Goal: Information Seeking & Learning: Learn about a topic

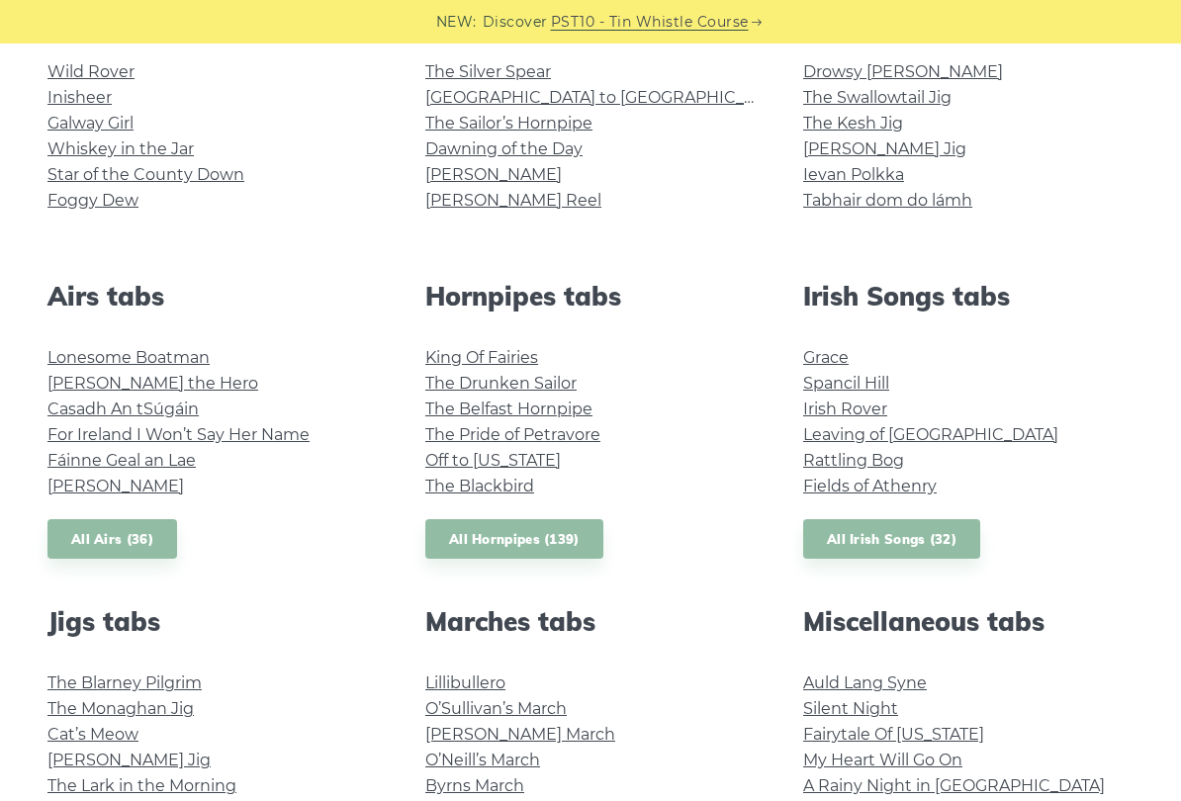
scroll to position [574, 0]
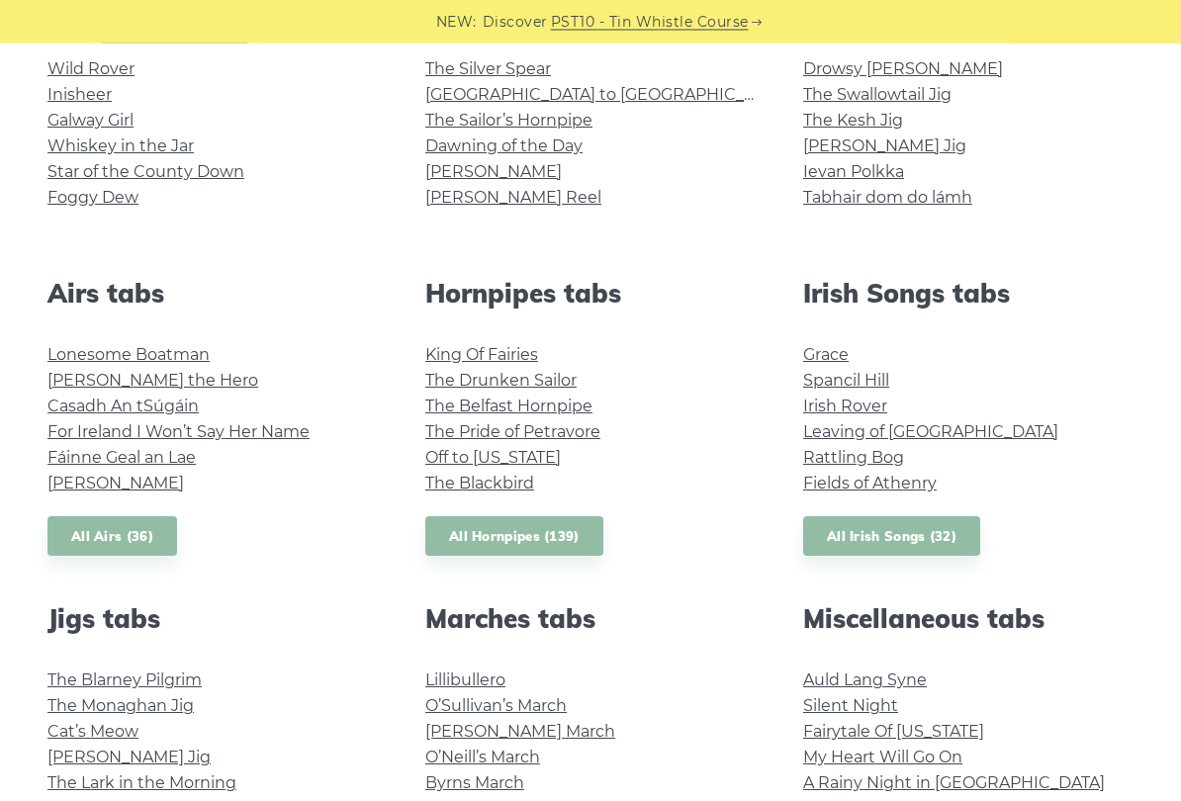
click at [926, 490] on link "Fields of Athenry" at bounding box center [869, 484] width 133 height 19
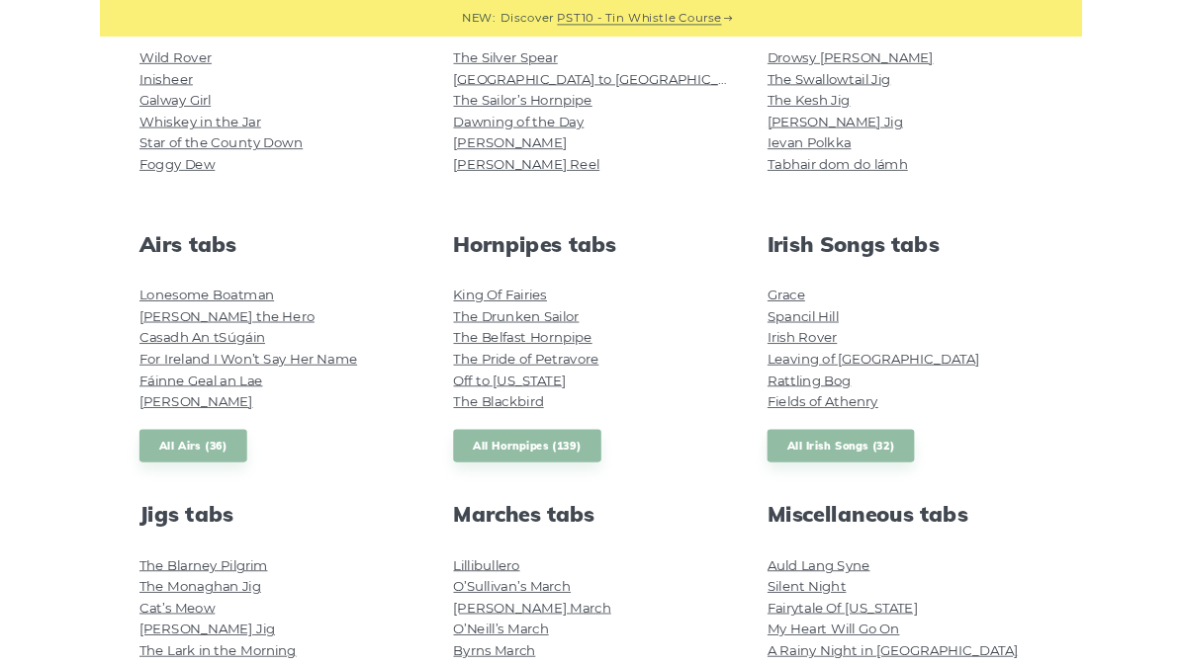
scroll to position [630, 0]
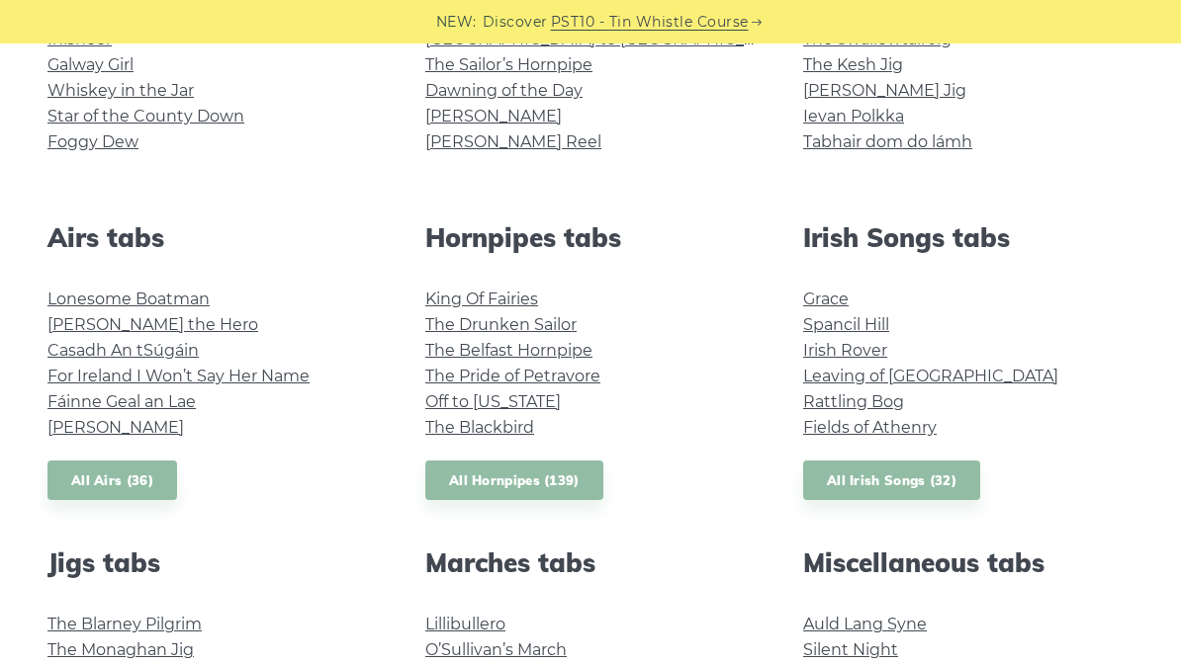
click at [941, 485] on link "All Irish Songs (32)" at bounding box center [891, 481] width 177 height 41
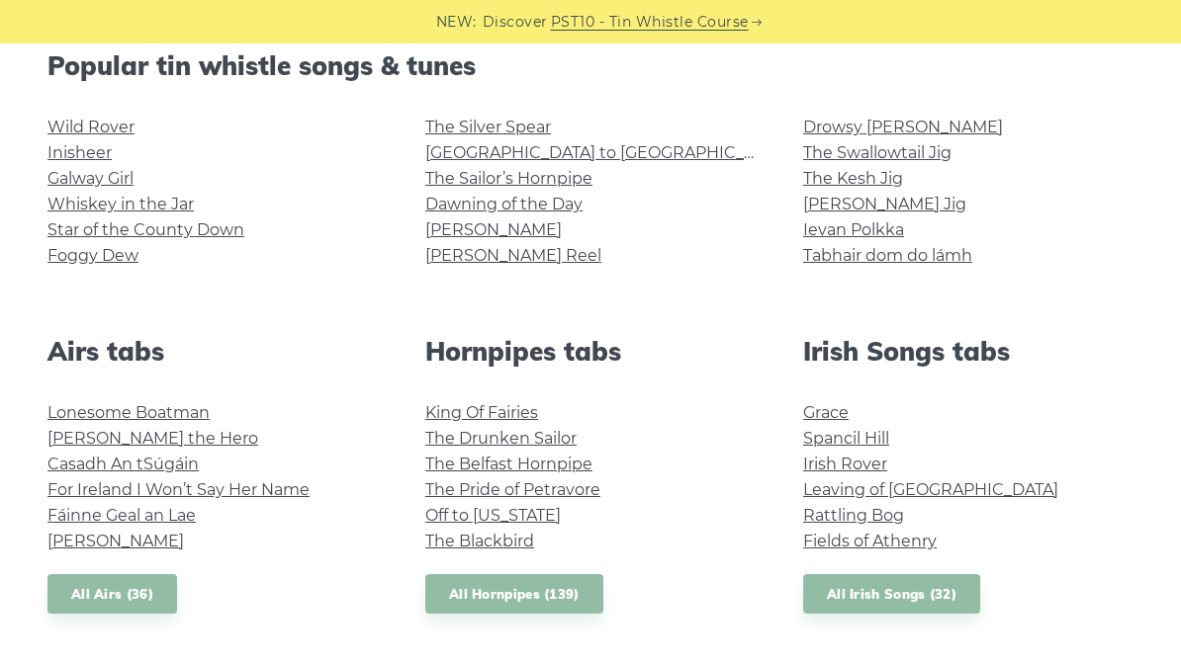
scroll to position [513, 0]
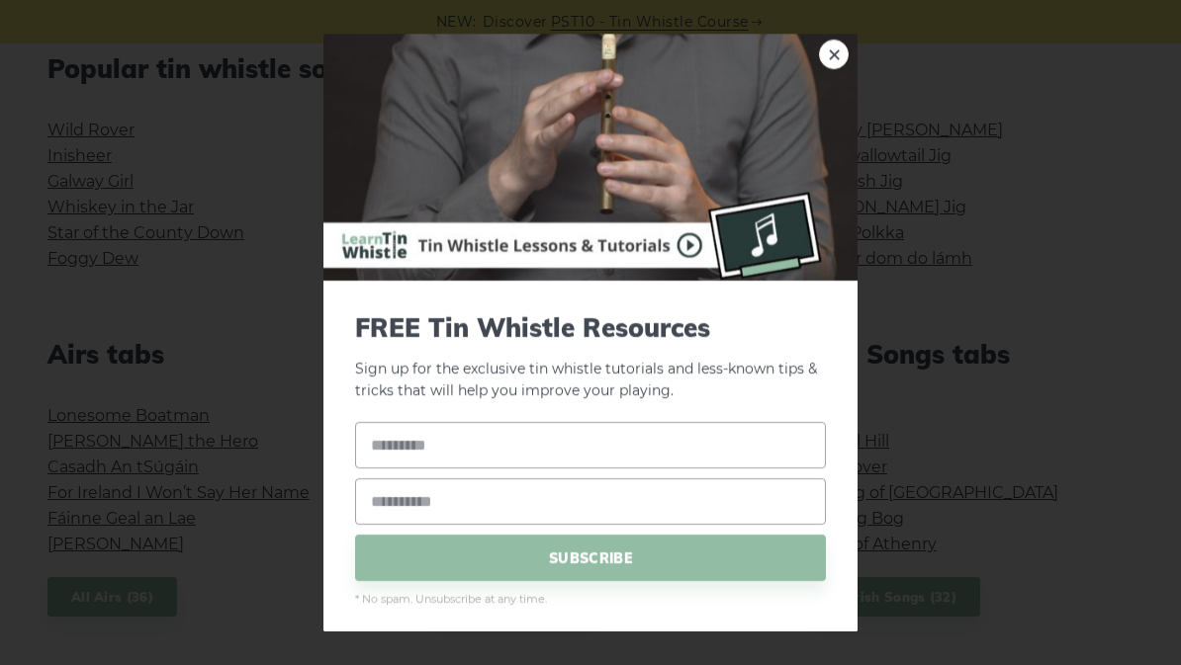
click at [820, 63] on img at bounding box center [590, 157] width 534 height 247
click at [811, 65] on img at bounding box center [590, 157] width 534 height 247
click at [825, 58] on link "×" at bounding box center [834, 55] width 30 height 30
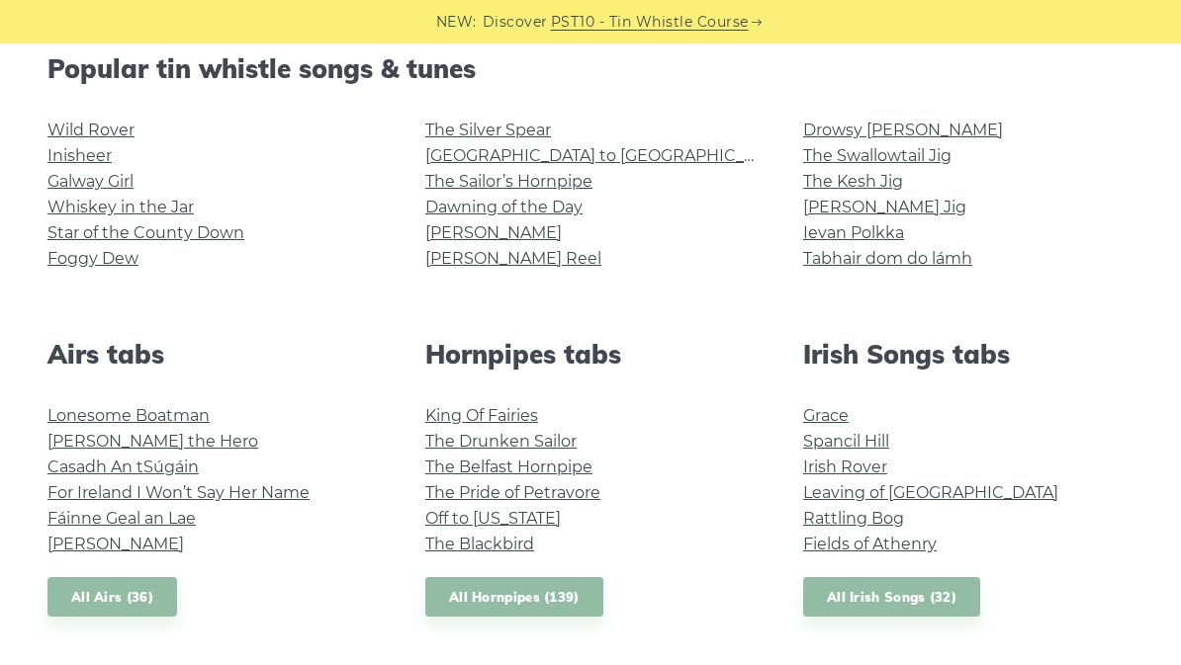
click at [839, 55] on h2 "Popular tin whistle songs & tunes" at bounding box center [590, 68] width 1086 height 31
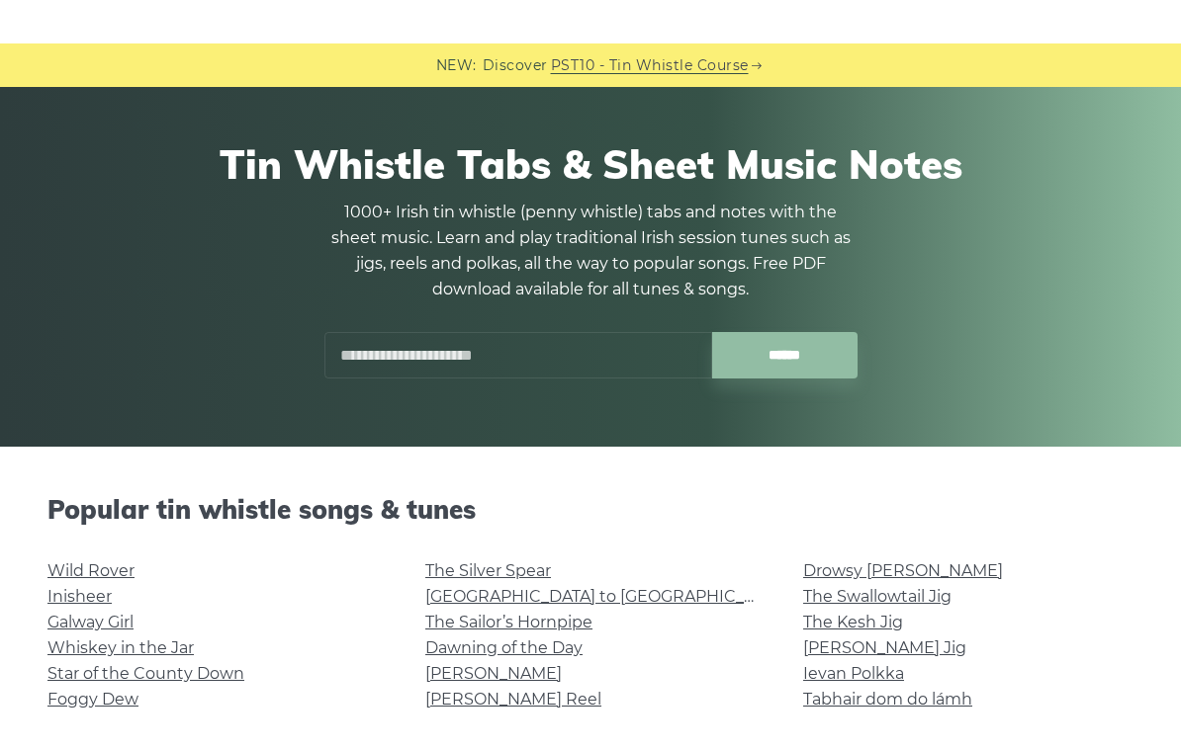
scroll to position [0, 0]
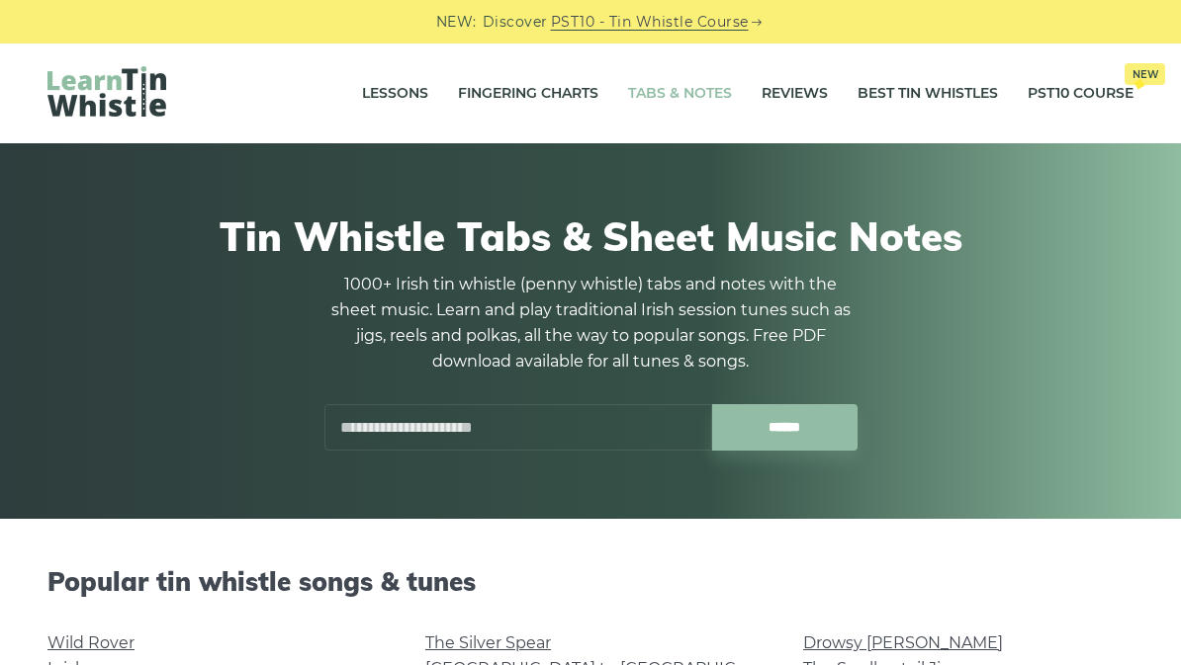
click at [631, 425] on div at bounding box center [633, 412] width 46 height 46
click at [640, 443] on input "text" at bounding box center [518, 427] width 388 height 46
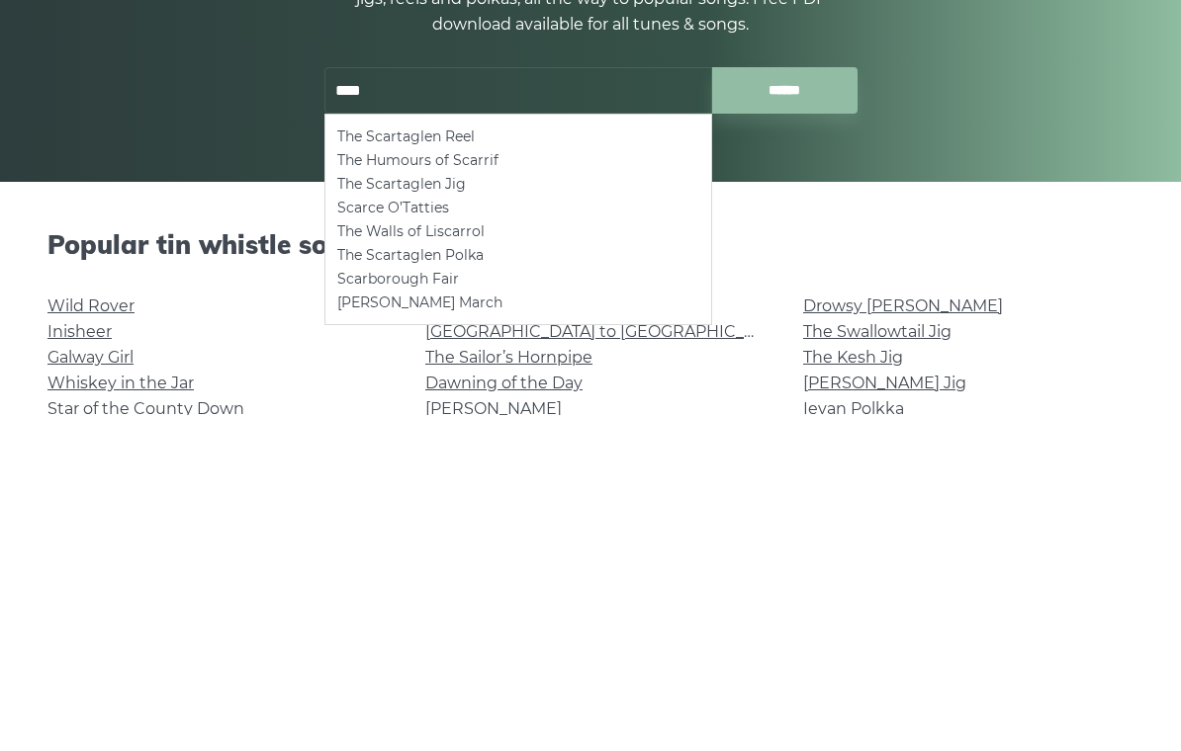
click at [586, 604] on li "Scarborough Fair" at bounding box center [518, 616] width 362 height 24
type input "**********"
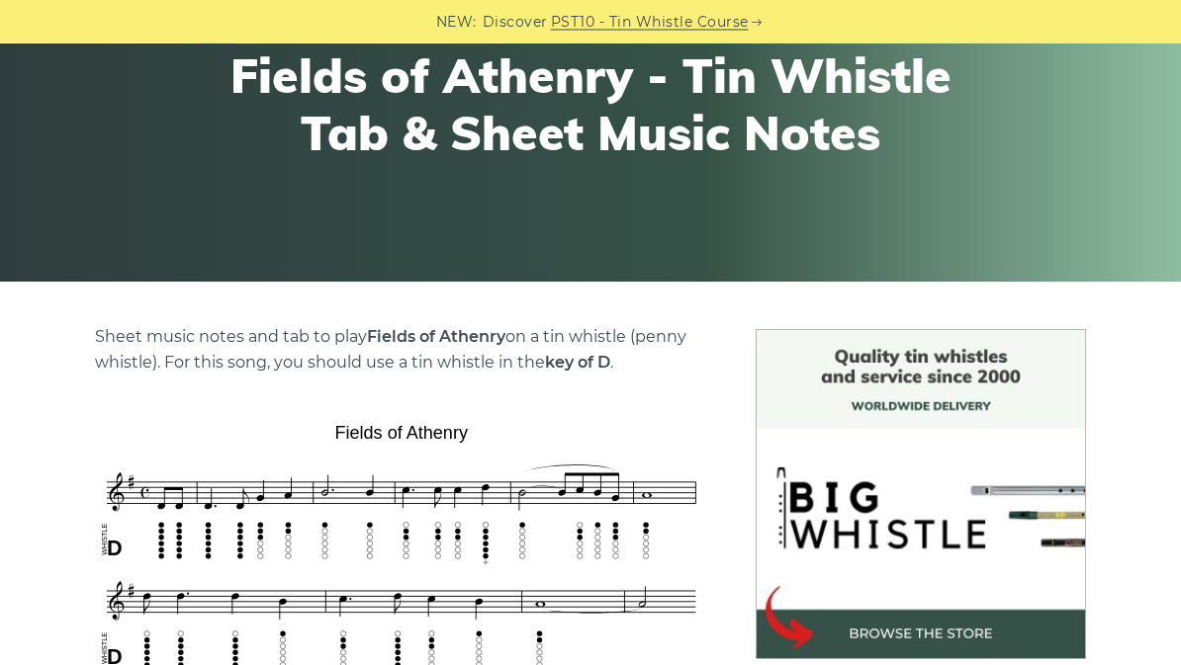
scroll to position [229, 0]
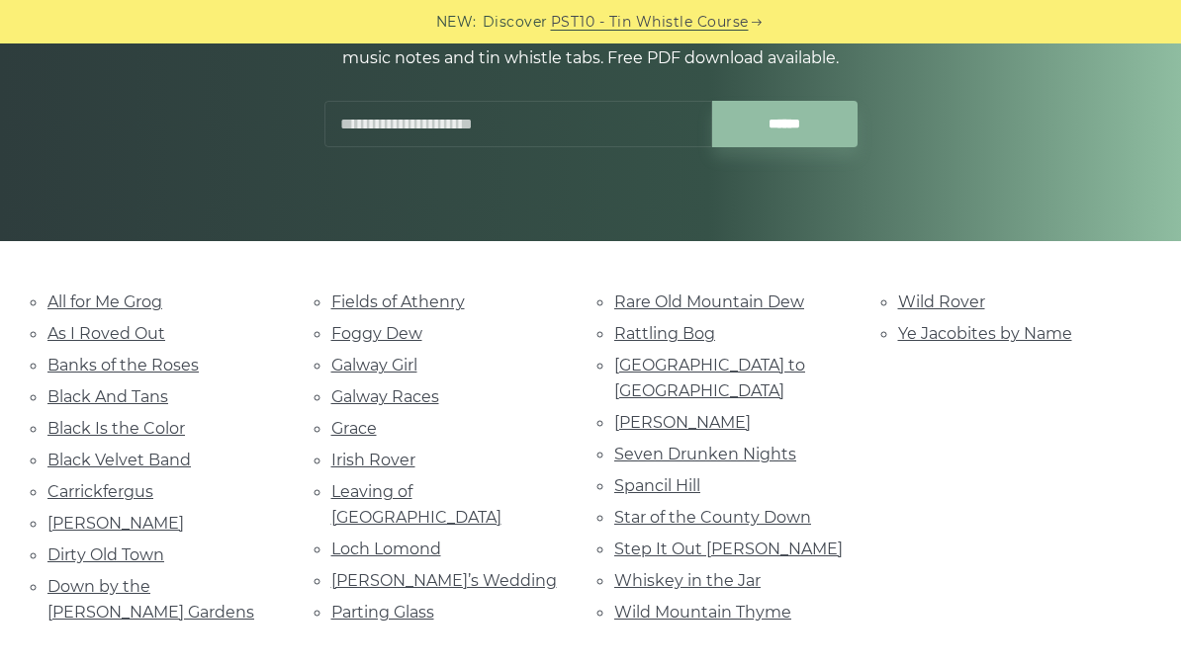
scroll to position [473, 0]
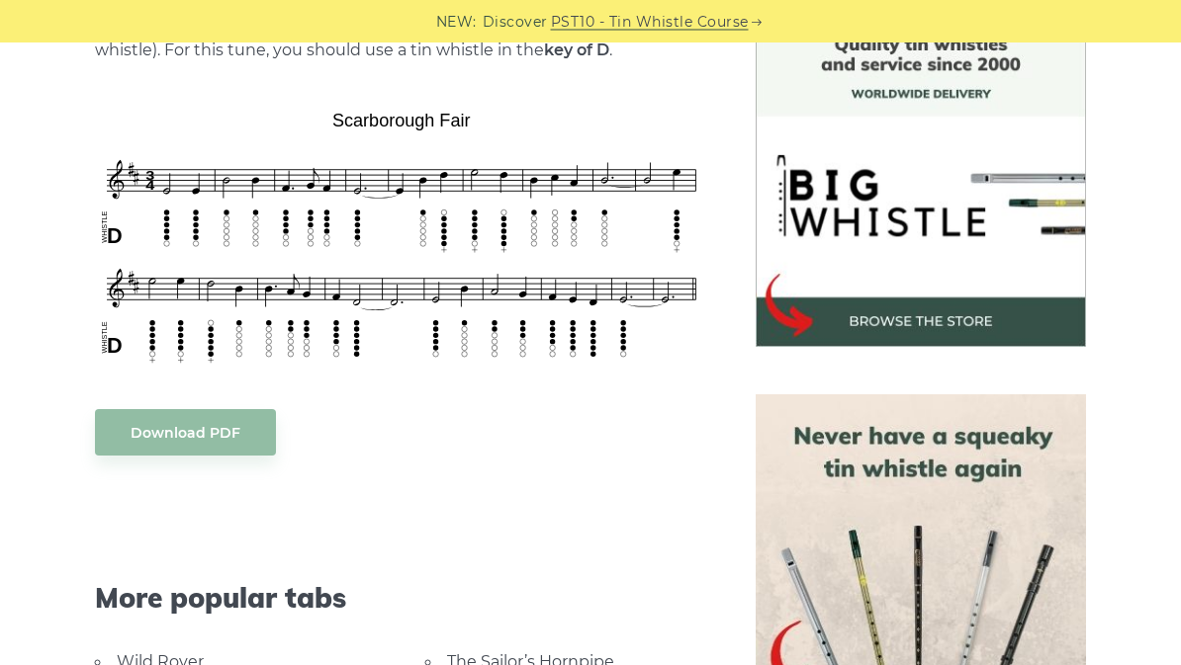
scroll to position [550, 0]
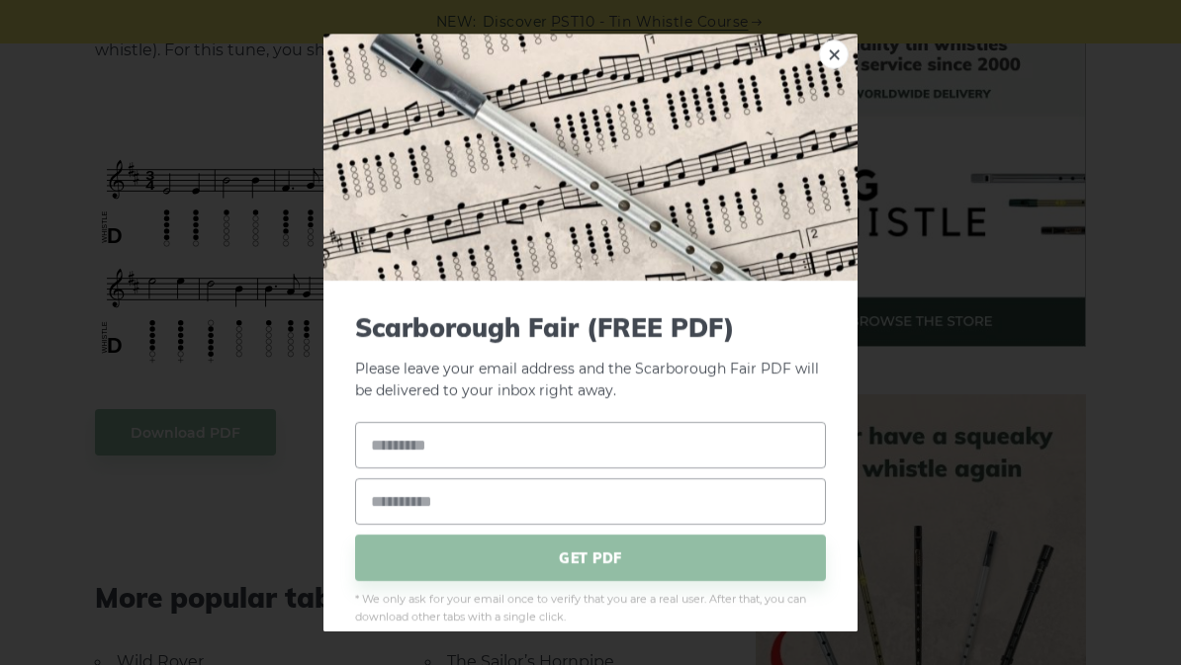
click at [838, 58] on link "×" at bounding box center [834, 55] width 30 height 30
